Goal: Information Seeking & Learning: Compare options

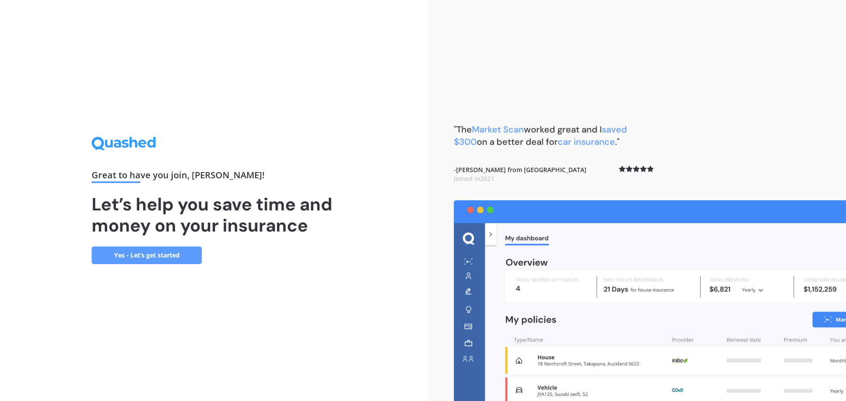
click at [152, 254] on link "Yes - Let’s get started" at bounding box center [147, 256] width 110 height 18
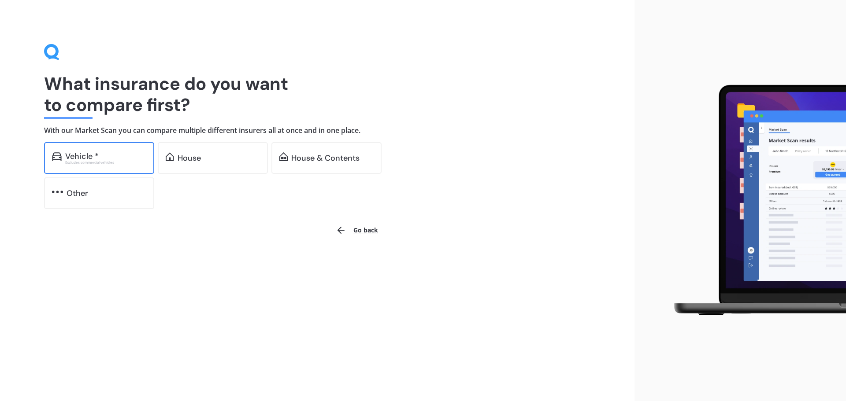
click at [134, 156] on div "Vehicle *" at bounding box center [105, 156] width 81 height 9
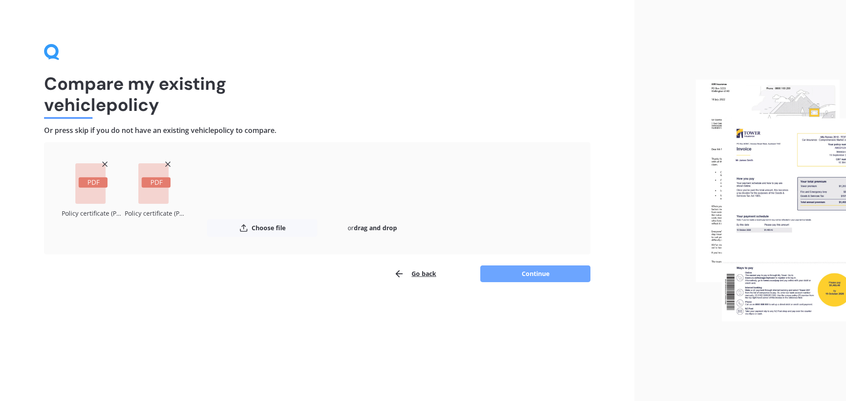
click at [518, 278] on button "Continue" at bounding box center [535, 274] width 110 height 17
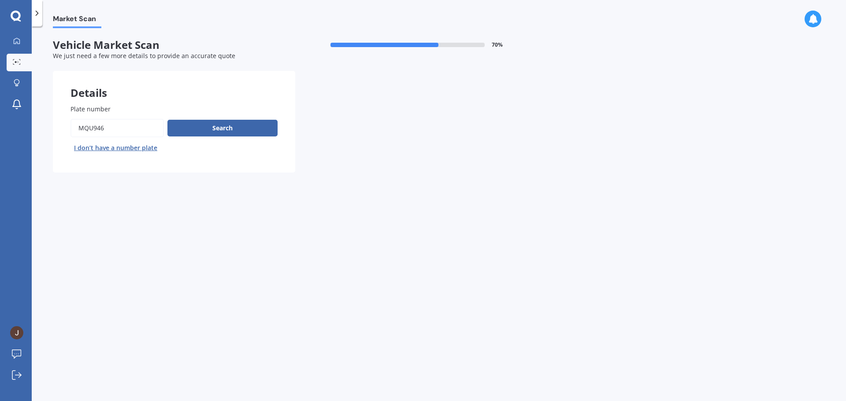
click at [126, 133] on input "Plate number" at bounding box center [116, 128] width 93 height 19
click at [221, 130] on button "Search" at bounding box center [222, 128] width 110 height 17
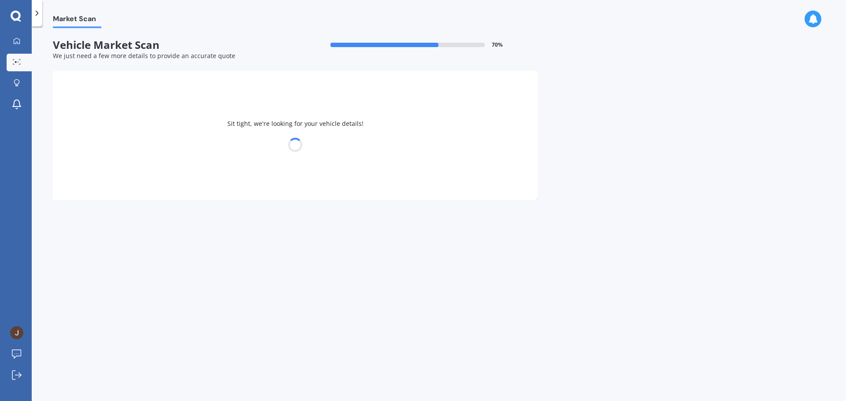
select select "TOYOTA"
select select "HILUX"
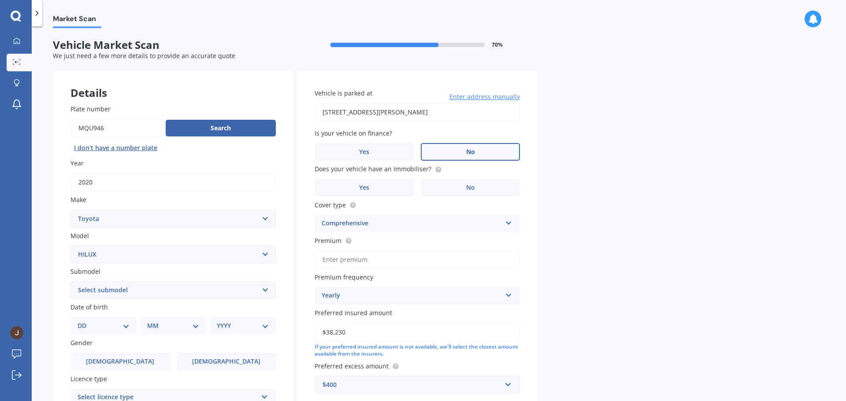
click at [459, 151] on label "No" at bounding box center [470, 152] width 99 height 18
click at [0, 0] on input "No" at bounding box center [0, 0] width 0 height 0
click at [399, 189] on label "Yes" at bounding box center [364, 188] width 99 height 18
click at [0, 0] on input "Yes" at bounding box center [0, 0] width 0 height 0
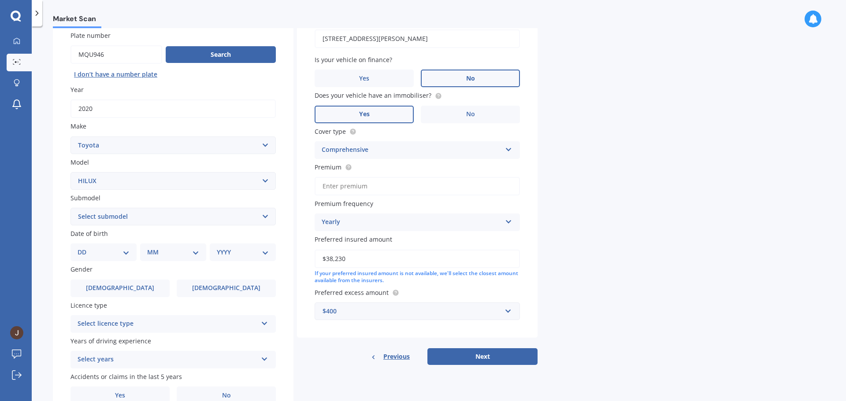
scroll to position [73, 0]
click at [122, 252] on select "DD 01 02 03 04 05 06 07 08 09 10 11 12 13 14 15 16 17 18 19 20 21 22 23 24 25 2…" at bounding box center [104, 253] width 52 height 10
select select "06"
click at [85, 248] on select "DD 01 02 03 04 05 06 07 08 09 10 11 12 13 14 15 16 17 18 19 20 21 22 23 24 25 2…" at bounding box center [104, 253] width 52 height 10
click at [171, 256] on select "MM 01 02 03 04 05 06 07 08 09 10 11 12" at bounding box center [175, 253] width 48 height 10
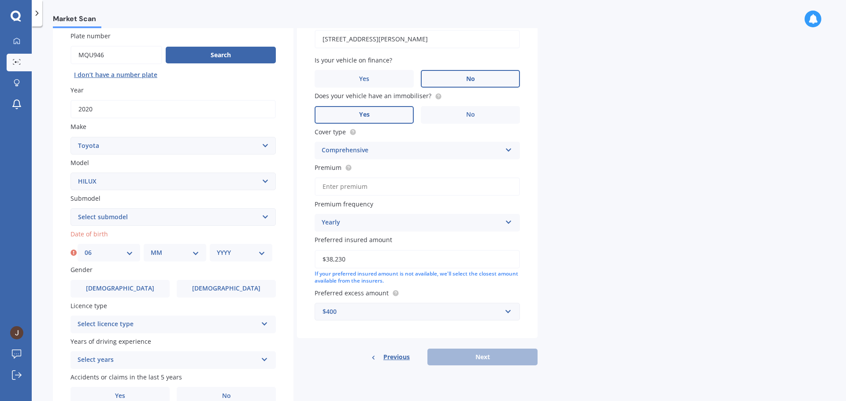
select select "11"
click at [151, 248] on select "MM 01 02 03 04 05 06 07 08 09 10 11 12" at bounding box center [175, 253] width 48 height 10
click at [223, 254] on select "YYYY 2025 2024 2023 2022 2021 2020 2019 2018 2017 2016 2015 2014 2013 2012 2011…" at bounding box center [241, 253] width 48 height 10
select select "1980"
click at [217, 248] on select "YYYY 2025 2024 2023 2022 2021 2020 2019 2018 2017 2016 2015 2014 2013 2012 2011…" at bounding box center [241, 253] width 48 height 10
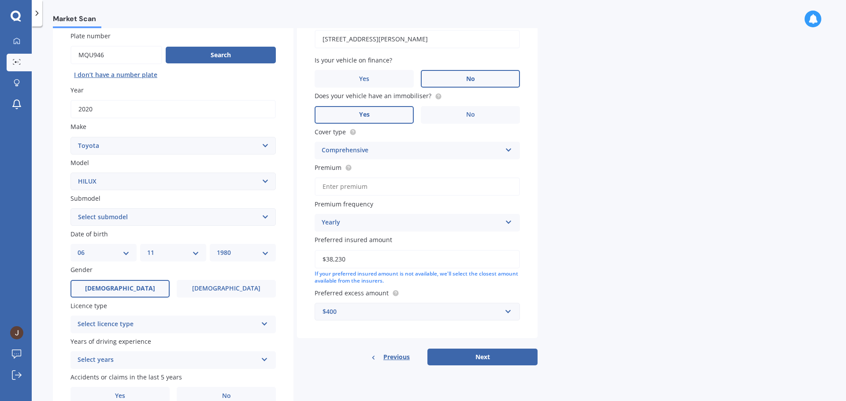
click at [111, 287] on label "[DEMOGRAPHIC_DATA]" at bounding box center [119, 289] width 99 height 18
click at [0, 0] on input "[DEMOGRAPHIC_DATA]" at bounding box center [0, 0] width 0 height 0
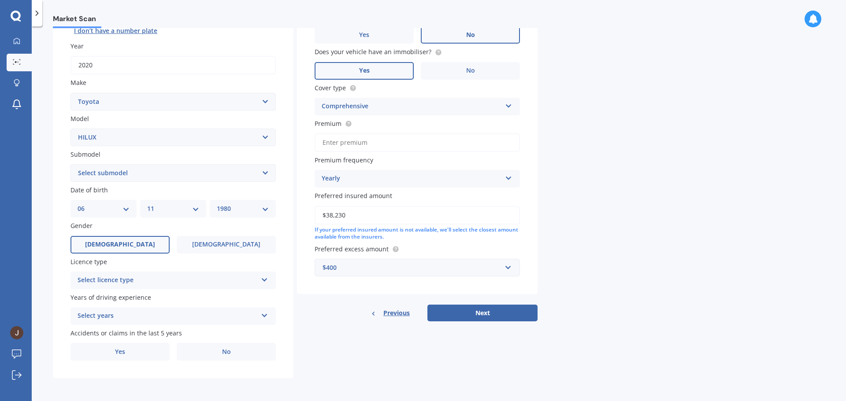
click at [158, 281] on div "Select licence type" at bounding box center [168, 280] width 180 height 11
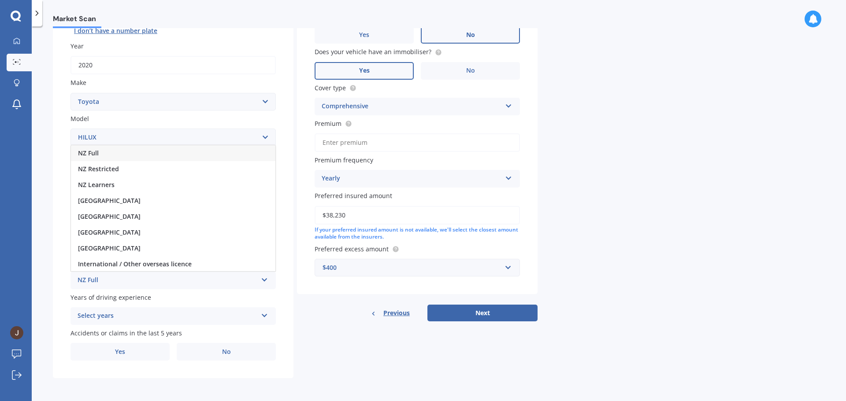
click at [107, 157] on div "NZ Full" at bounding box center [173, 153] width 204 height 16
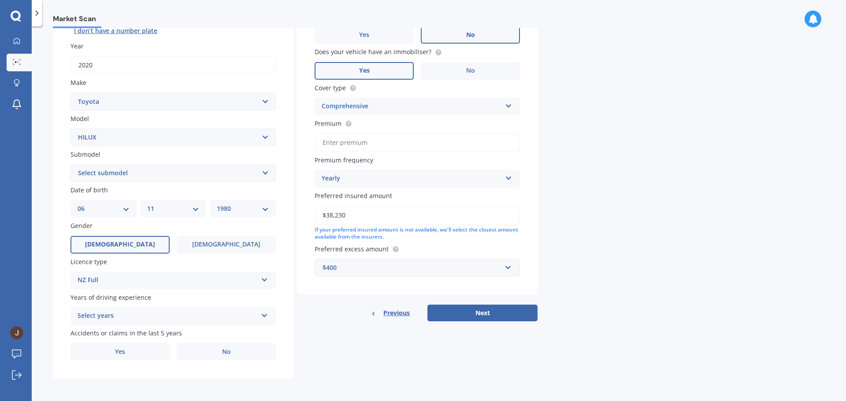
click at [193, 321] on div "Select years" at bounding box center [168, 316] width 180 height 11
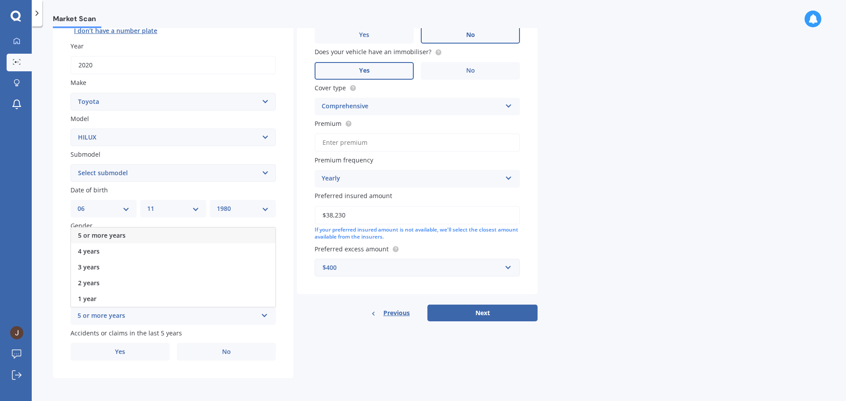
click at [181, 236] on div "5 or more years" at bounding box center [173, 236] width 204 height 16
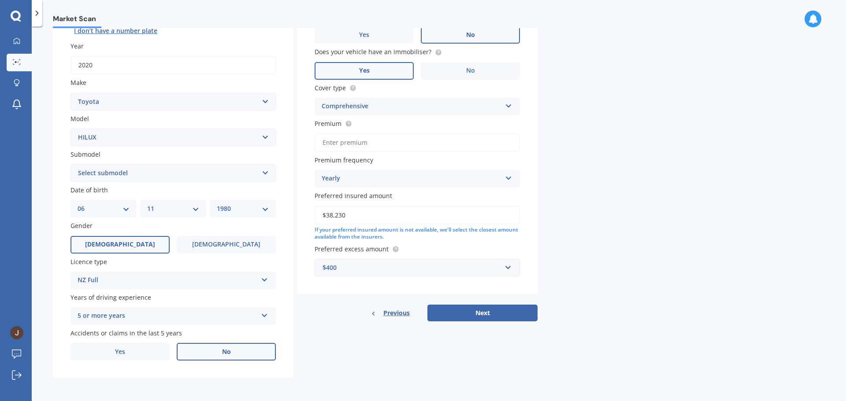
click at [245, 350] on label "No" at bounding box center [226, 352] width 99 height 18
click at [0, 0] on input "No" at bounding box center [0, 0] width 0 height 0
click at [478, 313] on button "Next" at bounding box center [482, 313] width 110 height 17
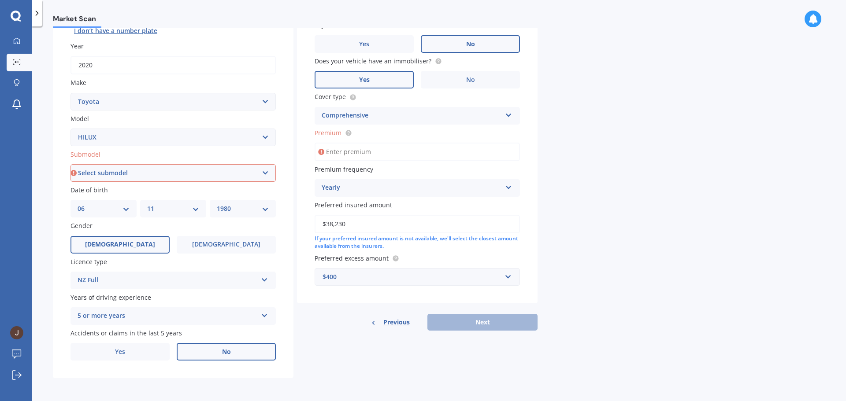
click at [425, 157] on input "Premium" at bounding box center [417, 152] width 205 height 19
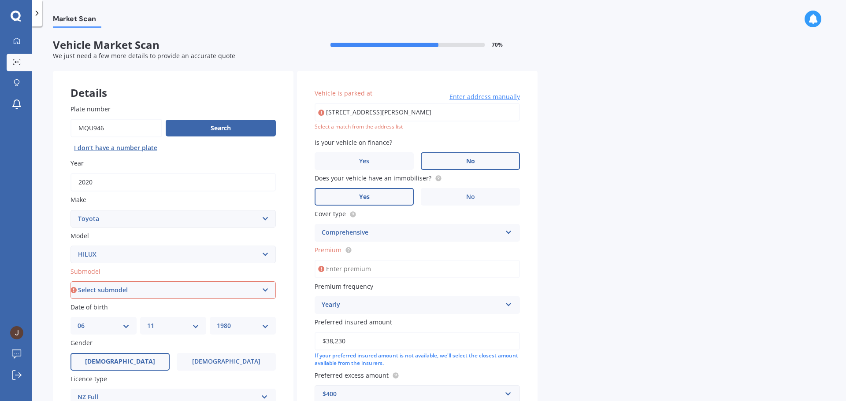
scroll to position [44, 0]
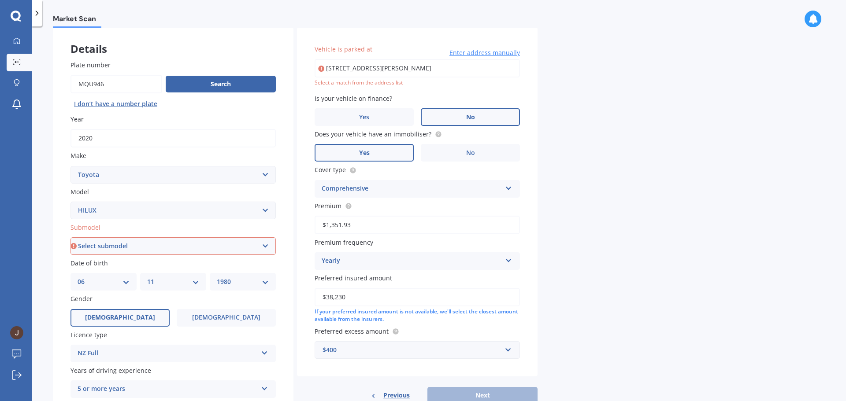
type input "$1,351.93"
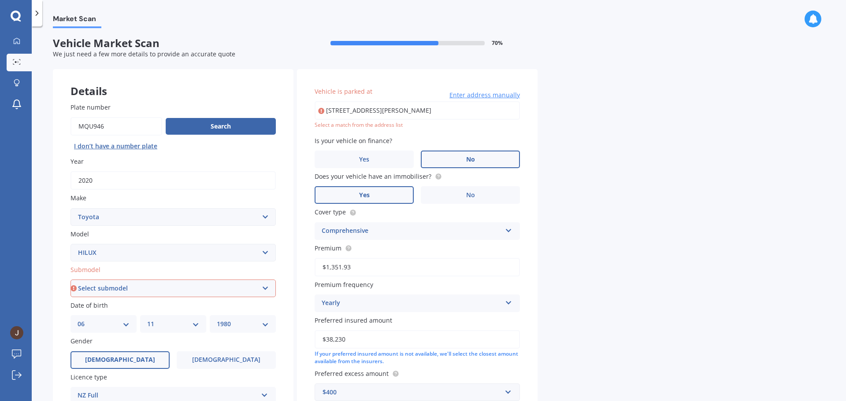
scroll to position [0, 0]
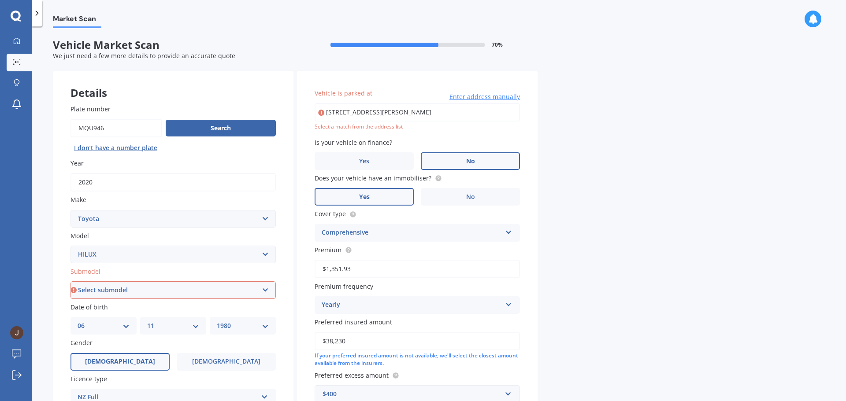
click at [392, 122] on input "[STREET_ADDRESS][PERSON_NAME]" at bounding box center [417, 112] width 205 height 19
type input "[STREET_ADDRESS][PERSON_NAME]"
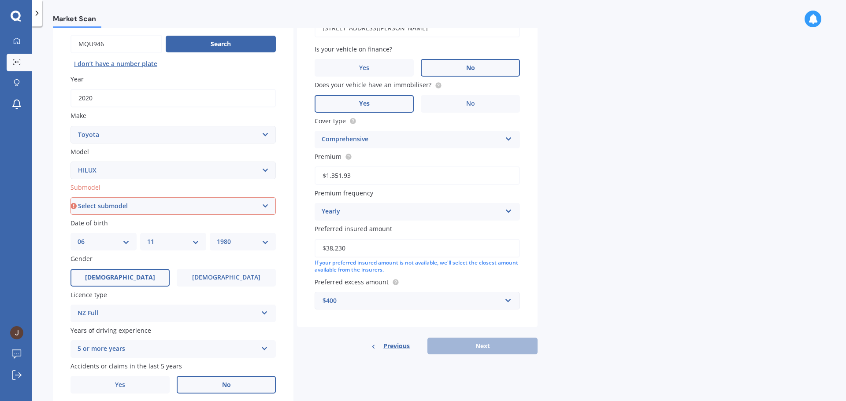
scroll to position [117, 0]
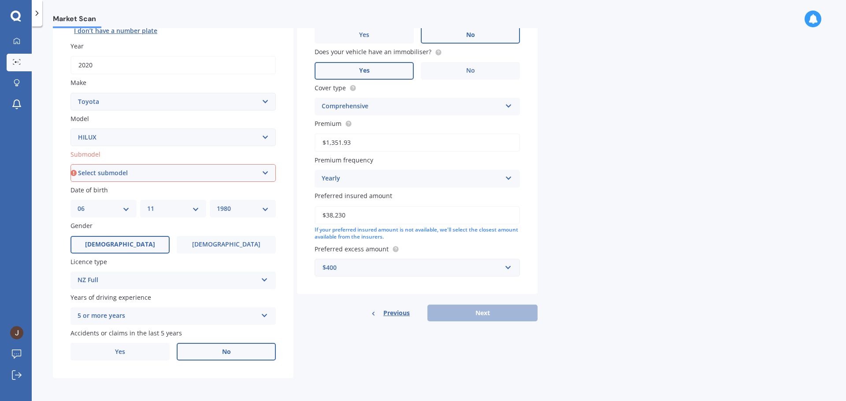
click at [137, 174] on select "Select submodel (All other) Diesel Diesel 4WD Petrol 4WD SR TD DC 2.8D/6AT/UT S…" at bounding box center [172, 173] width 205 height 18
select select "DIESEL"
click at [70, 164] on select "Select submodel (All other) Diesel Diesel 4WD Petrol 4WD SR TD DC 2.8D/6AT/UT S…" at bounding box center [172, 173] width 205 height 18
click at [500, 311] on button "Next" at bounding box center [482, 313] width 110 height 17
select select "06"
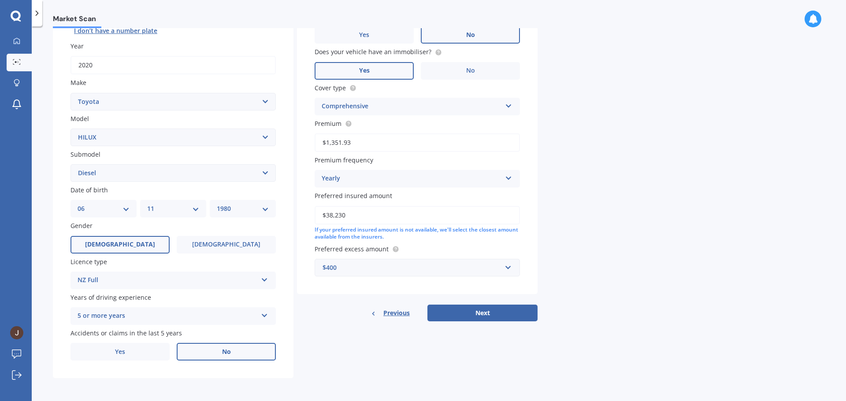
select select "11"
select select "1980"
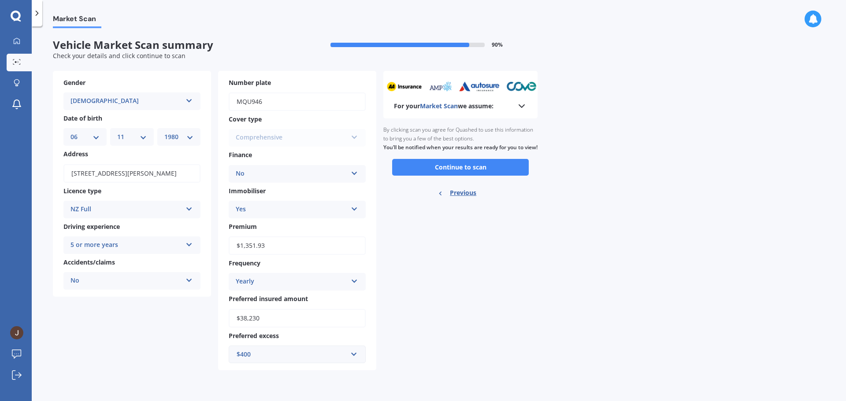
scroll to position [0, 0]
click at [486, 174] on button "Continue to scan" at bounding box center [460, 167] width 137 height 17
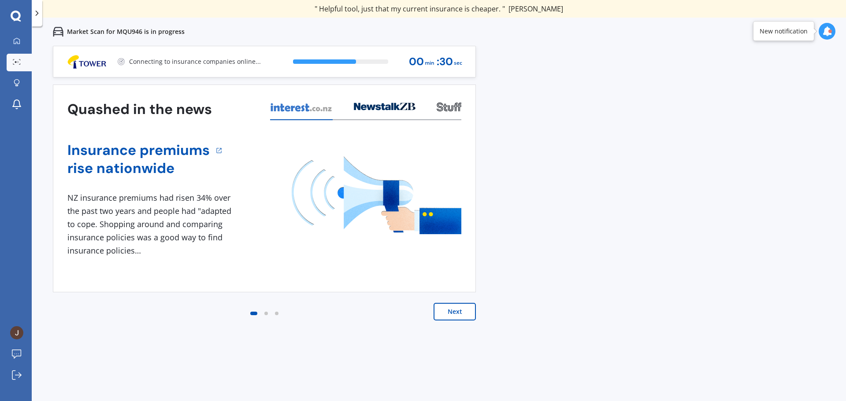
click at [829, 32] on div at bounding box center [830, 32] width 4 height 4
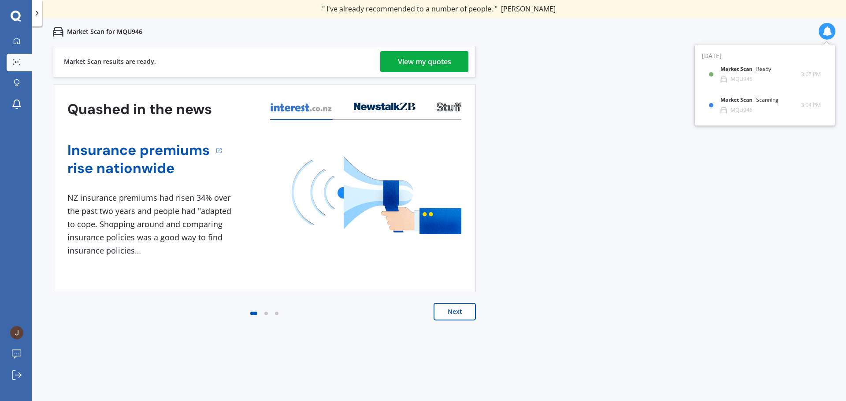
click at [437, 63] on div "View my quotes" at bounding box center [424, 61] width 53 height 21
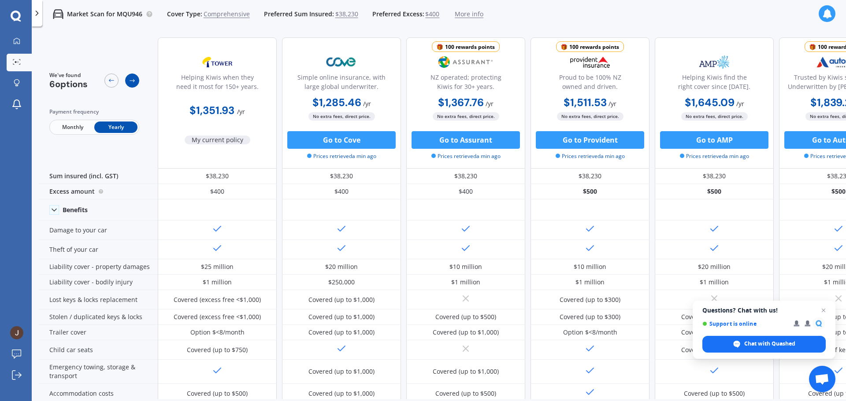
click at [132, 80] on icon at bounding box center [132, 80] width 7 height 7
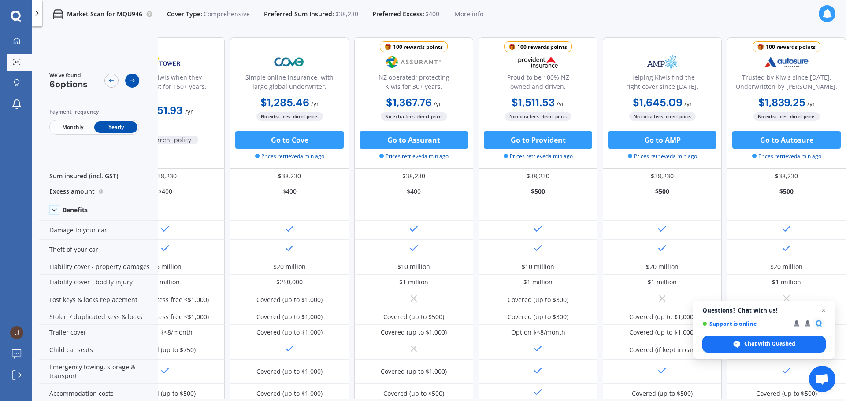
click at [132, 80] on icon at bounding box center [132, 80] width 7 height 7
click at [109, 84] on icon at bounding box center [111, 80] width 7 height 7
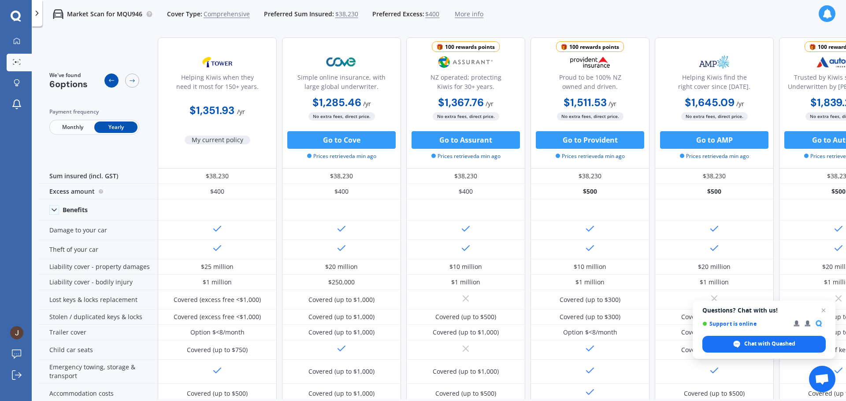
click at [109, 84] on icon at bounding box center [111, 80] width 7 height 7
click at [18, 37] on icon at bounding box center [16, 40] width 7 height 7
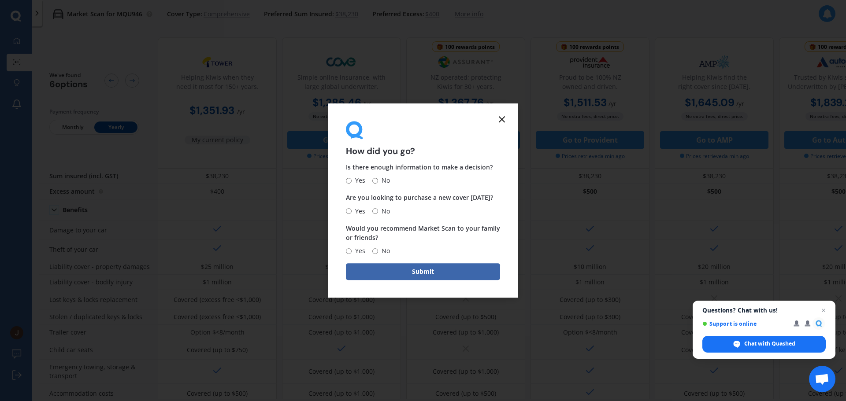
click at [500, 121] on icon at bounding box center [502, 119] width 11 height 11
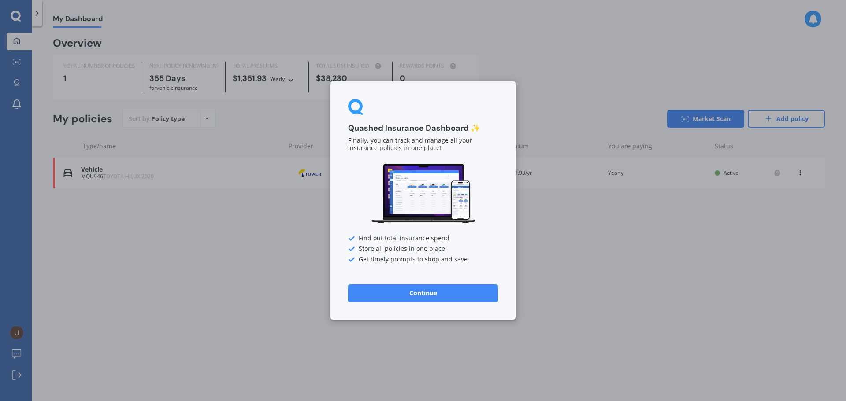
drag, startPoint x: 420, startPoint y: 292, endPoint x: 332, endPoint y: 252, distance: 96.6
click at [420, 292] on button "Continue" at bounding box center [423, 294] width 150 height 18
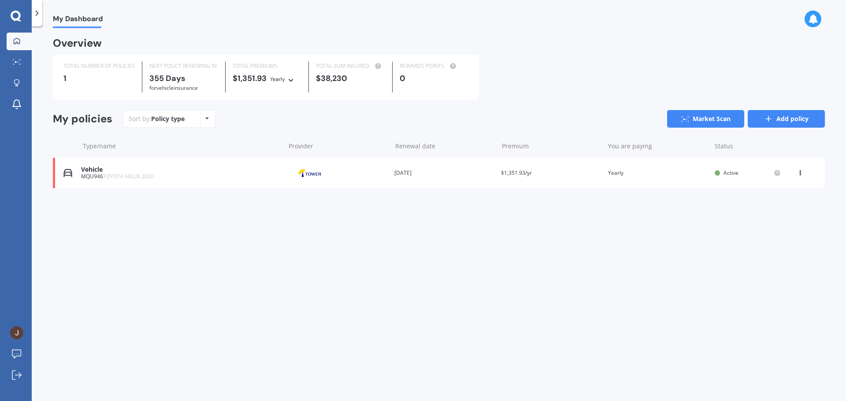
click at [792, 115] on link "Add policy" at bounding box center [786, 119] width 77 height 18
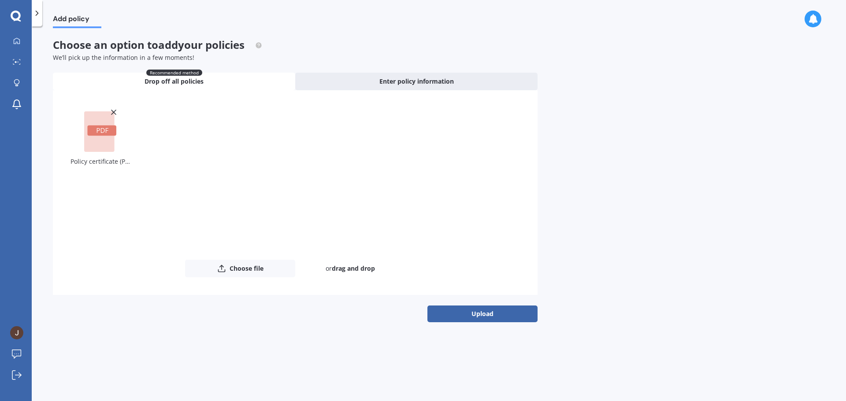
click at [482, 319] on button "Upload" at bounding box center [482, 314] width 110 height 17
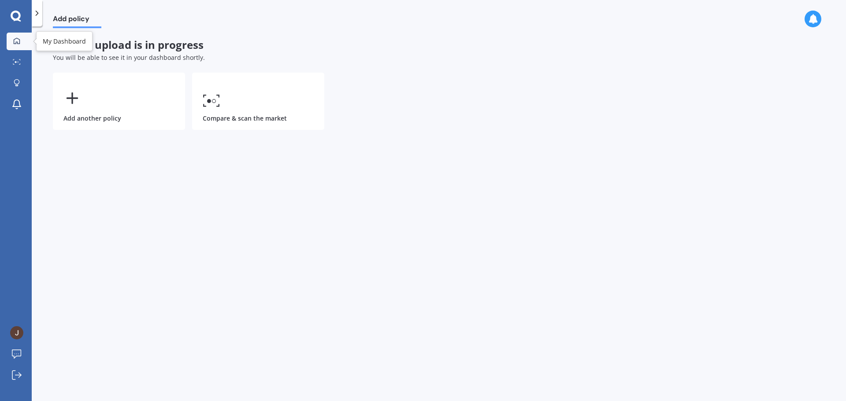
click at [18, 43] on icon at bounding box center [17, 40] width 6 height 6
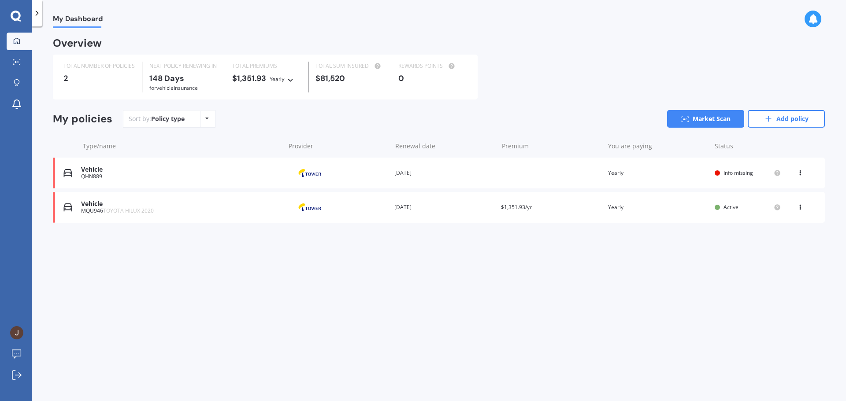
click at [589, 179] on div "Vehicle QHN889 Provider Renewal date [DATE] Premium You are paying Yearly Statu…" at bounding box center [439, 173] width 772 height 31
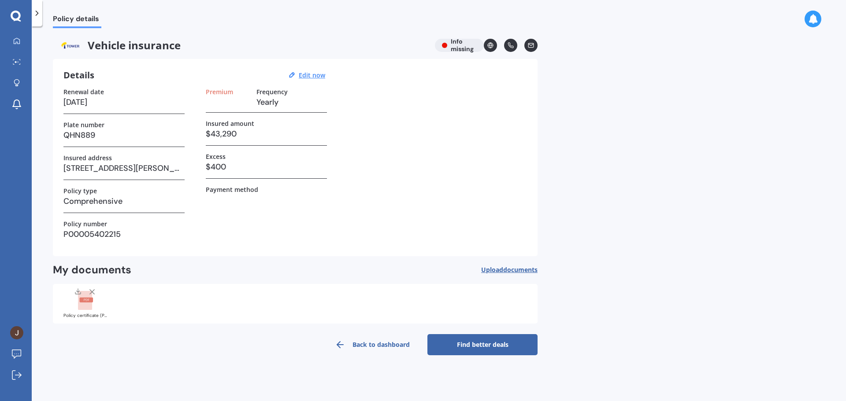
click at [448, 45] on div "Vehicle insurance Info missing" at bounding box center [295, 45] width 485 height 13
click at [454, 45] on div "Vehicle insurance Info missing" at bounding box center [295, 45] width 485 height 13
click at [321, 78] on u "Edit now" at bounding box center [312, 75] width 26 height 8
select select "10"
select select "01"
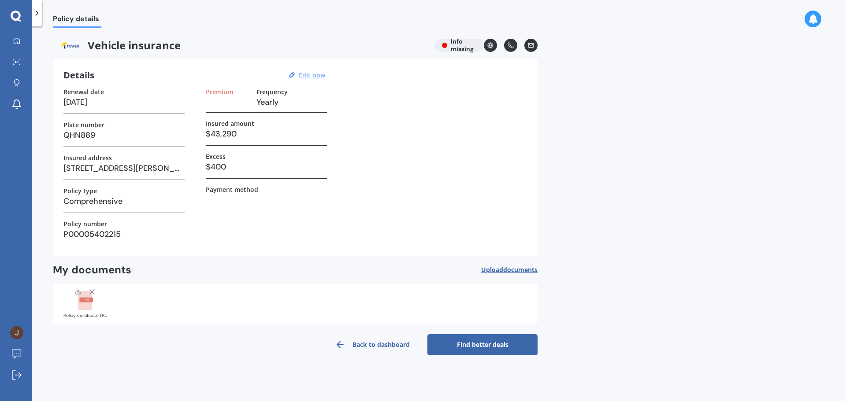
select select "2026"
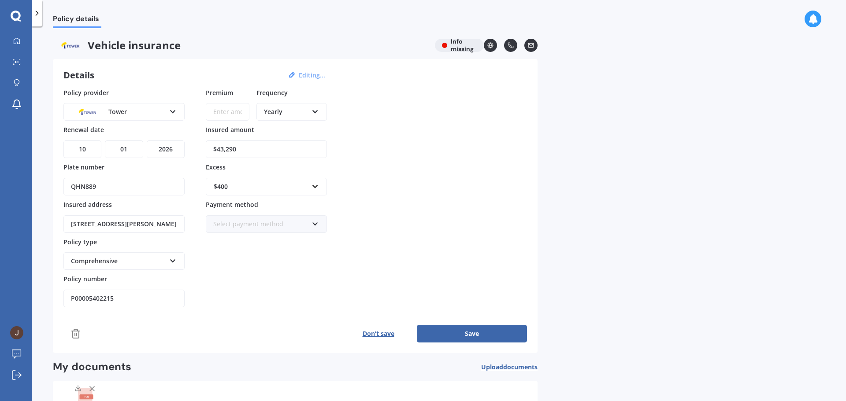
click at [485, 335] on button "Save" at bounding box center [472, 334] width 110 height 18
type input "$1,654.00"
click at [468, 333] on button "Save" at bounding box center [472, 334] width 110 height 18
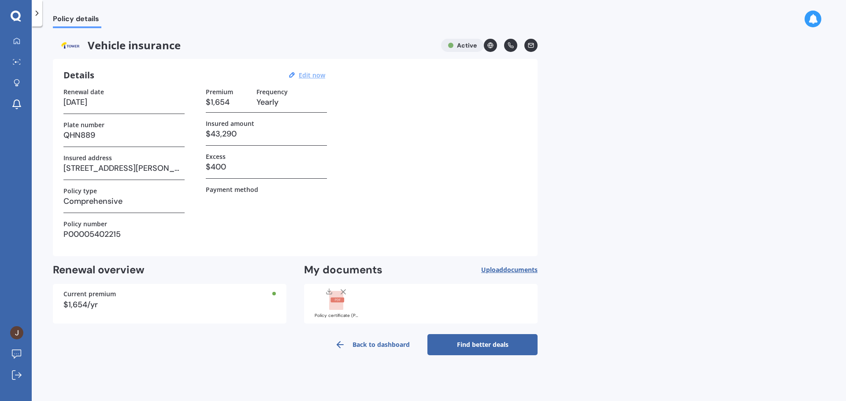
click at [467, 342] on link "Find better deals" at bounding box center [482, 344] width 110 height 21
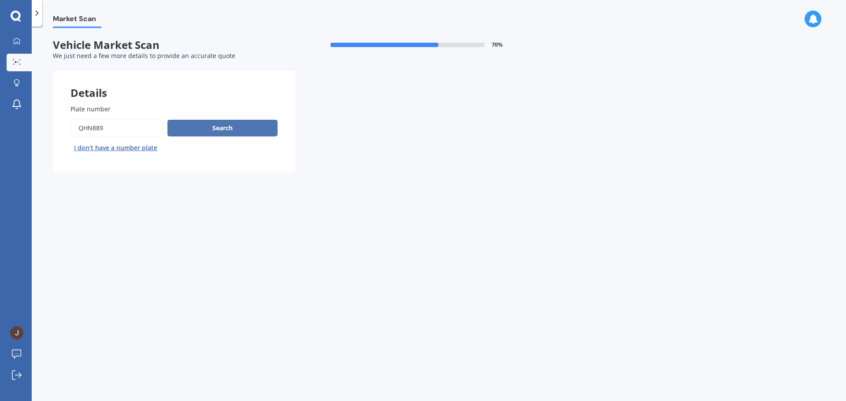
click at [222, 126] on button "Search" at bounding box center [222, 128] width 110 height 17
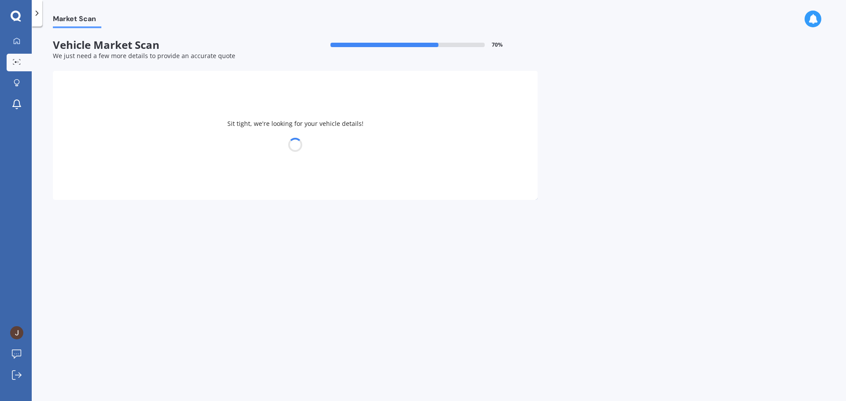
select select "NISSAN"
select select "LEAF"
select select "06"
select select "11"
select select "1980"
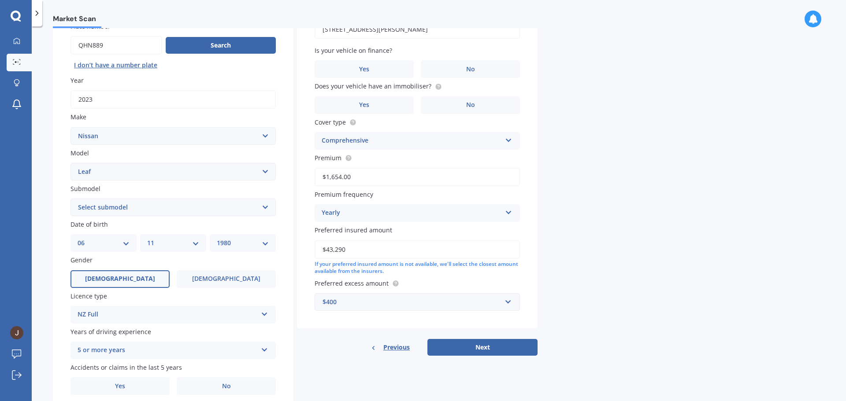
scroll to position [29, 0]
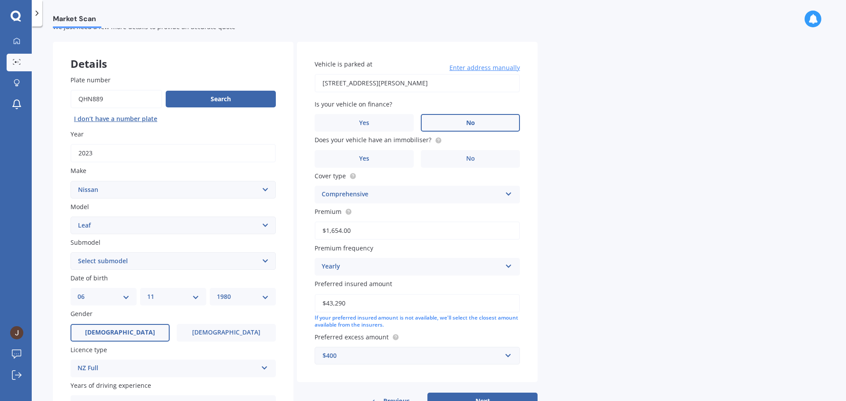
click at [450, 124] on label "No" at bounding box center [470, 123] width 99 height 18
click at [0, 0] on input "No" at bounding box center [0, 0] width 0 height 0
click at [355, 162] on label "Yes" at bounding box center [364, 159] width 99 height 18
click at [0, 0] on input "Yes" at bounding box center [0, 0] width 0 height 0
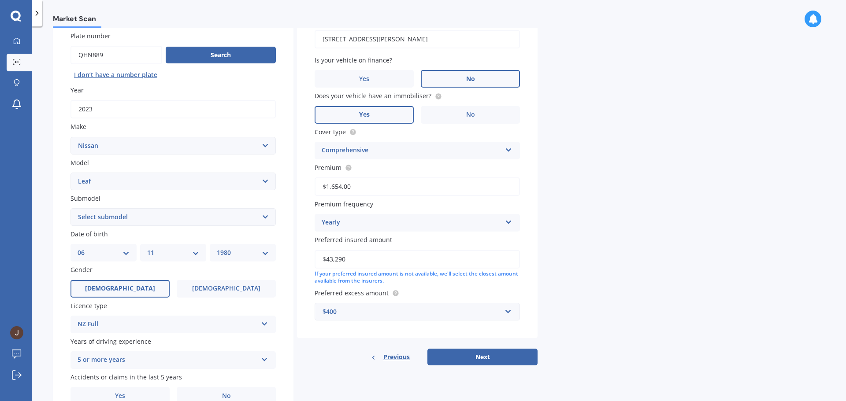
scroll to position [117, 0]
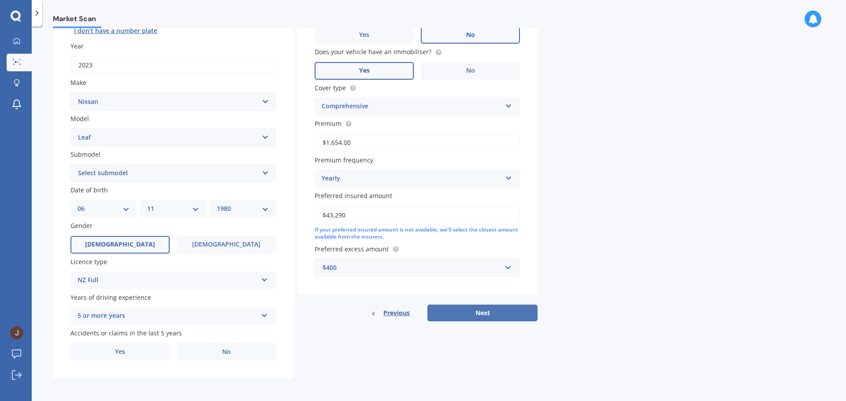
click at [507, 312] on button "Next" at bounding box center [482, 313] width 110 height 17
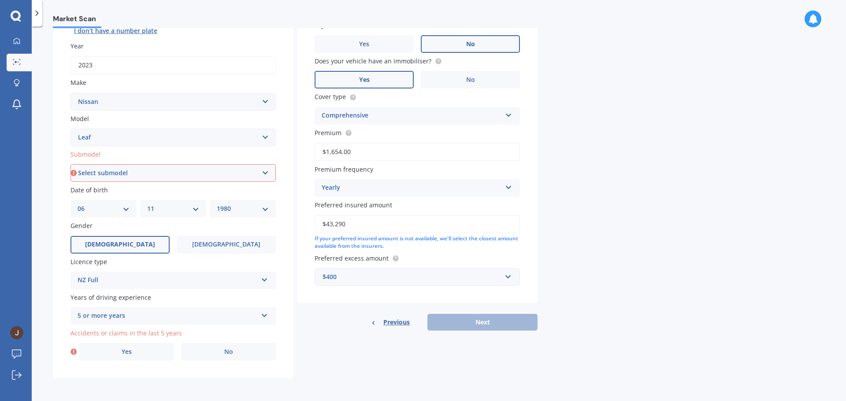
click at [237, 171] on select "Select submodel EV Hybrid" at bounding box center [172, 173] width 205 height 18
select select "EV"
click at [70, 164] on select "Select submodel EV Hybrid" at bounding box center [172, 173] width 205 height 18
click at [497, 326] on div "Previous Next" at bounding box center [417, 322] width 241 height 17
click at [185, 319] on div "5 or more years" at bounding box center [168, 316] width 180 height 11
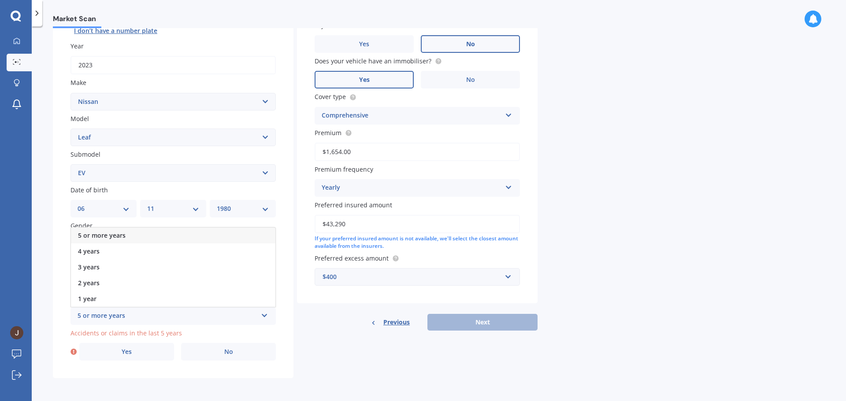
click at [156, 231] on div "5 or more years" at bounding box center [173, 236] width 204 height 16
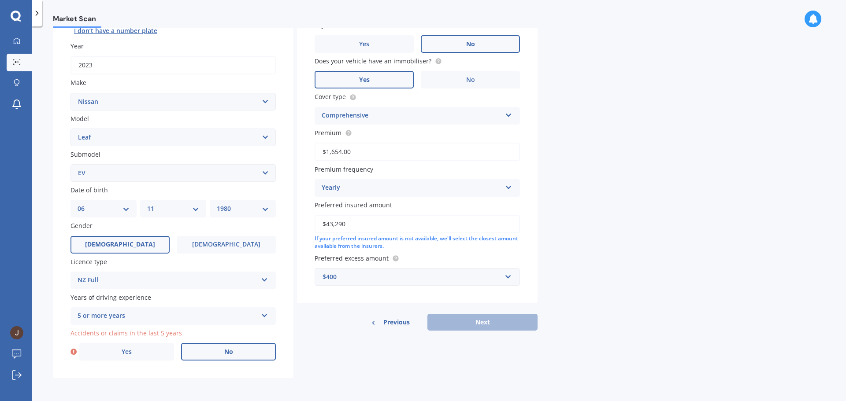
click at [236, 353] on label "No" at bounding box center [228, 352] width 95 height 18
click at [0, 0] on input "No" at bounding box center [0, 0] width 0 height 0
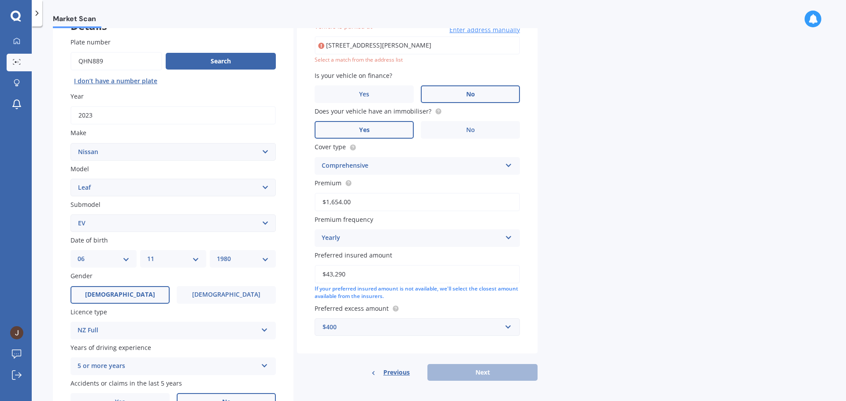
scroll to position [60, 0]
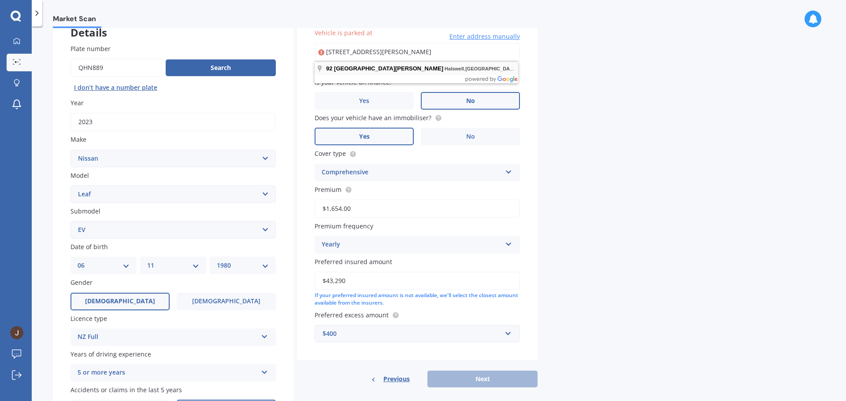
type input "[STREET_ADDRESS][PERSON_NAME]"
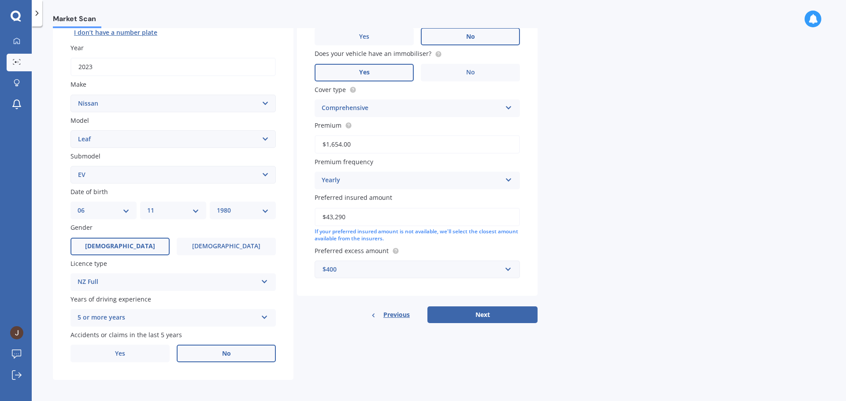
scroll to position [117, 0]
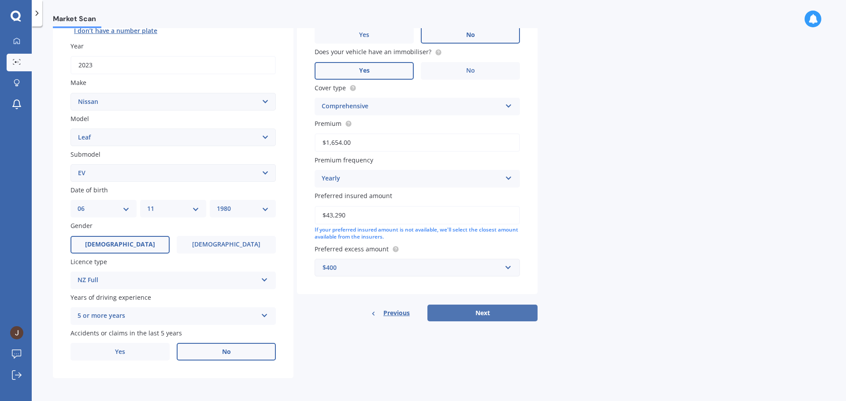
click at [524, 316] on button "Next" at bounding box center [482, 313] width 110 height 17
select select "06"
select select "11"
select select "1980"
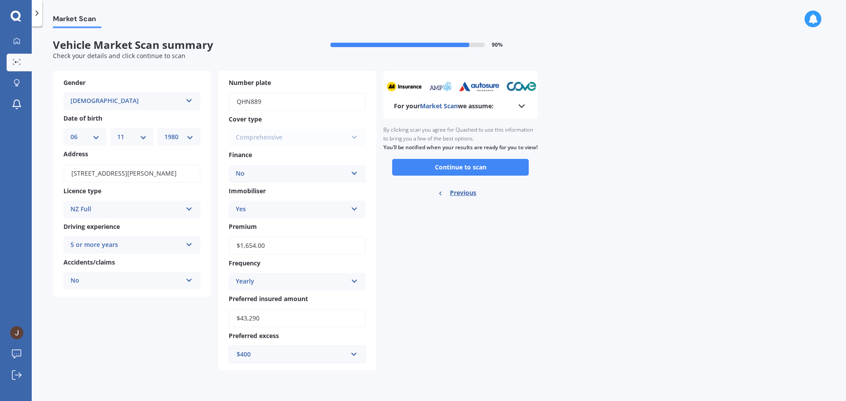
scroll to position [0, 0]
click at [479, 176] on button "Continue to scan" at bounding box center [460, 167] width 137 height 17
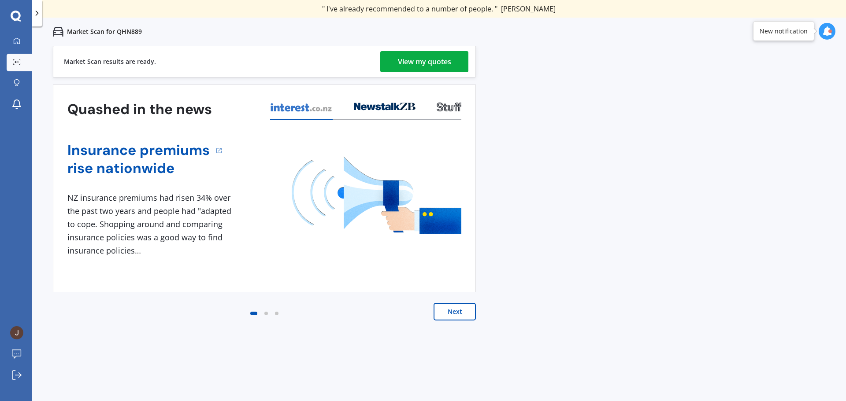
click at [436, 65] on div "View my quotes" at bounding box center [424, 61] width 53 height 21
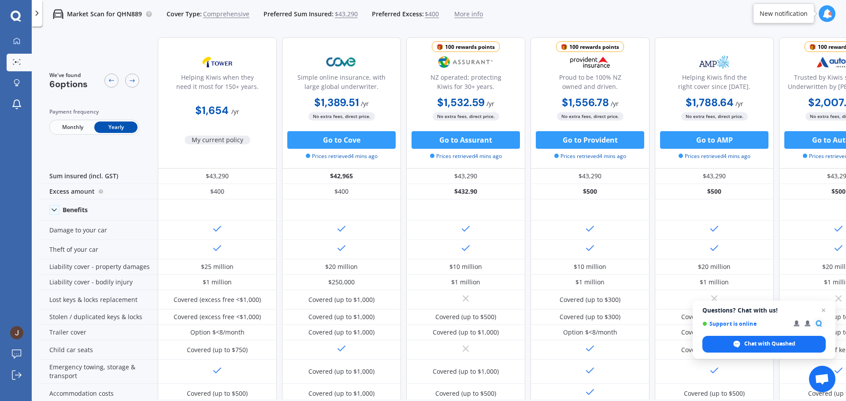
click at [13, 50] on div "My Dashboard Market Scan Explore insurance Notifications" at bounding box center [16, 75] width 32 height 85
click at [15, 40] on icon at bounding box center [16, 40] width 7 height 7
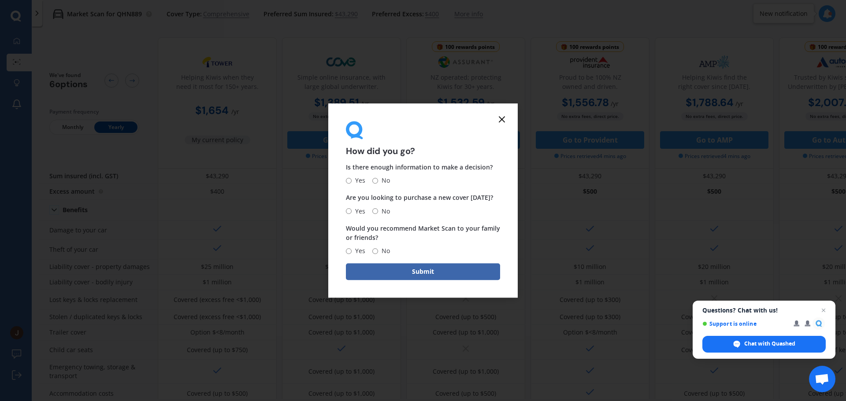
click at [501, 119] on line at bounding box center [501, 119] width 5 height 5
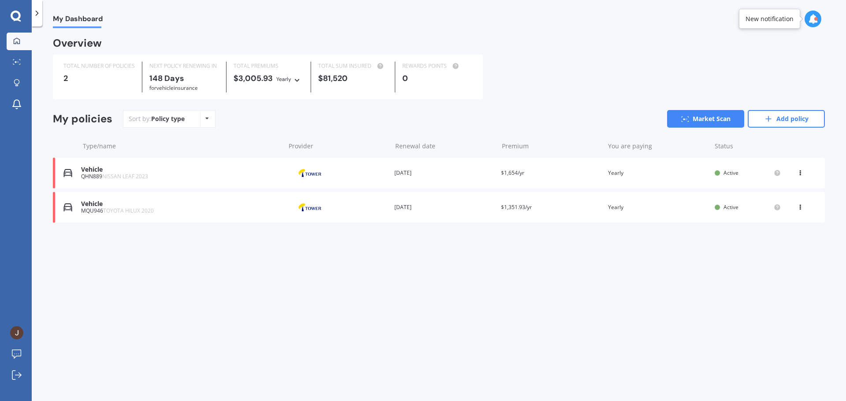
click at [38, 20] on div at bounding box center [37, 13] width 11 height 26
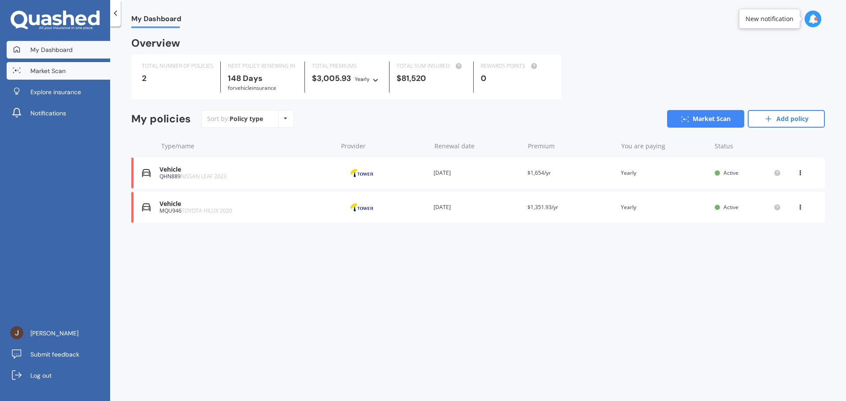
click at [62, 69] on span "Market Scan" at bounding box center [47, 71] width 35 height 9
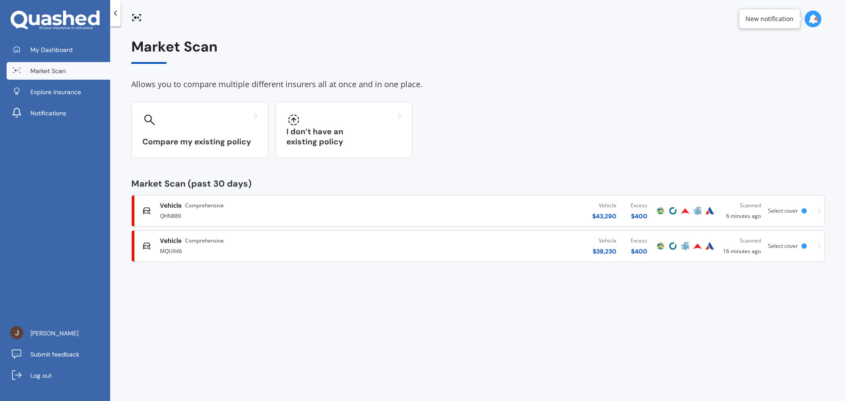
click at [252, 87] on div "Allows you to compare multiple different insurers all at once and in one place." at bounding box center [477, 84] width 693 height 13
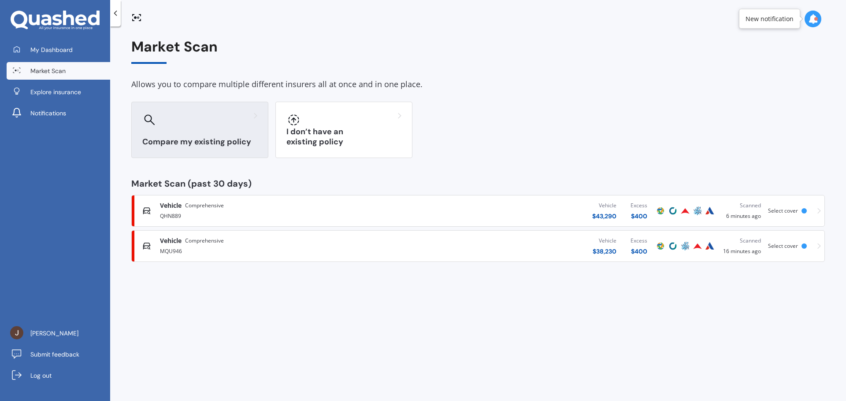
click at [227, 120] on div at bounding box center [199, 120] width 115 height 14
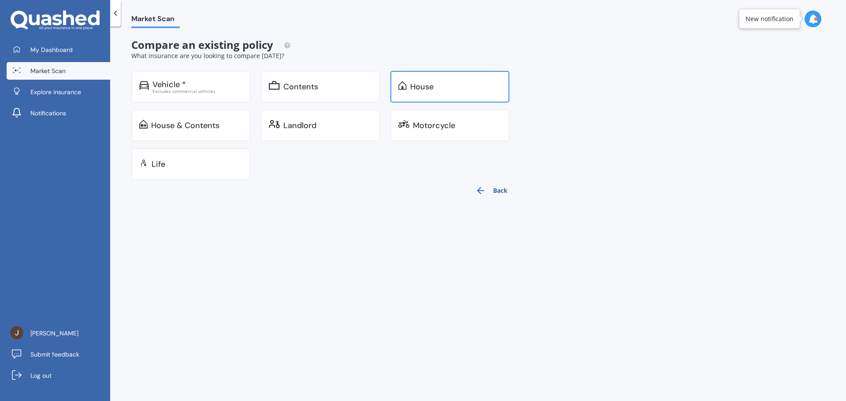
click at [426, 82] on div "House" at bounding box center [421, 86] width 23 height 9
